Goal: Information Seeking & Learning: Learn about a topic

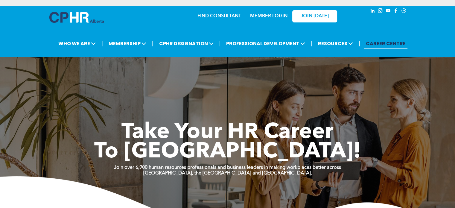
click at [272, 15] on link "MEMBER LOGIN" at bounding box center [268, 16] width 37 height 5
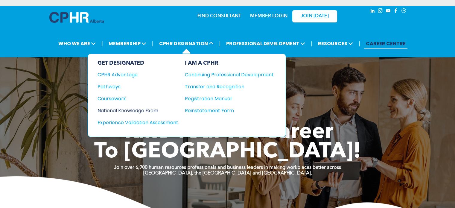
click at [144, 109] on div "National Knowledge Exam" at bounding box center [134, 110] width 73 height 7
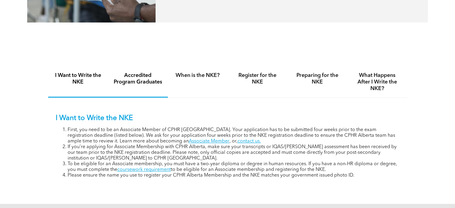
scroll to position [364, 0]
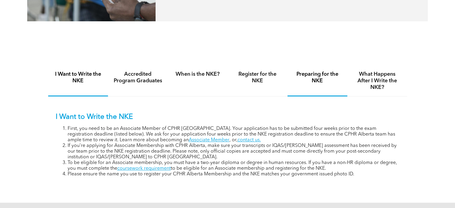
click at [309, 82] on h4 "Preparing for the NKE" at bounding box center [317, 77] width 49 height 13
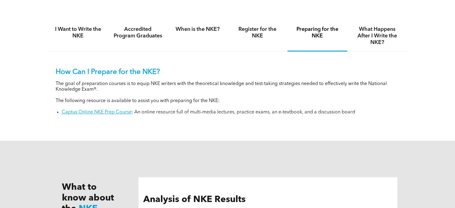
scroll to position [430, 0]
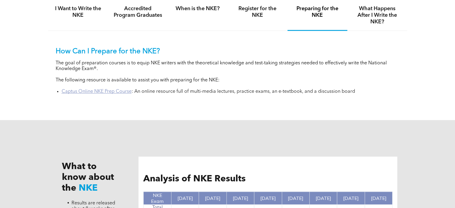
click at [99, 93] on link "Captus Online NKE Prep Course" at bounding box center [97, 91] width 70 height 5
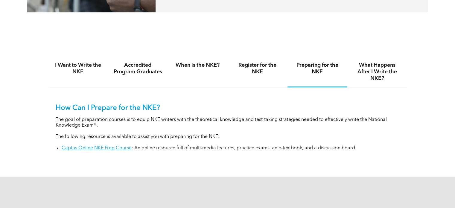
scroll to position [373, 0]
